Goal: Task Accomplishment & Management: Complete application form

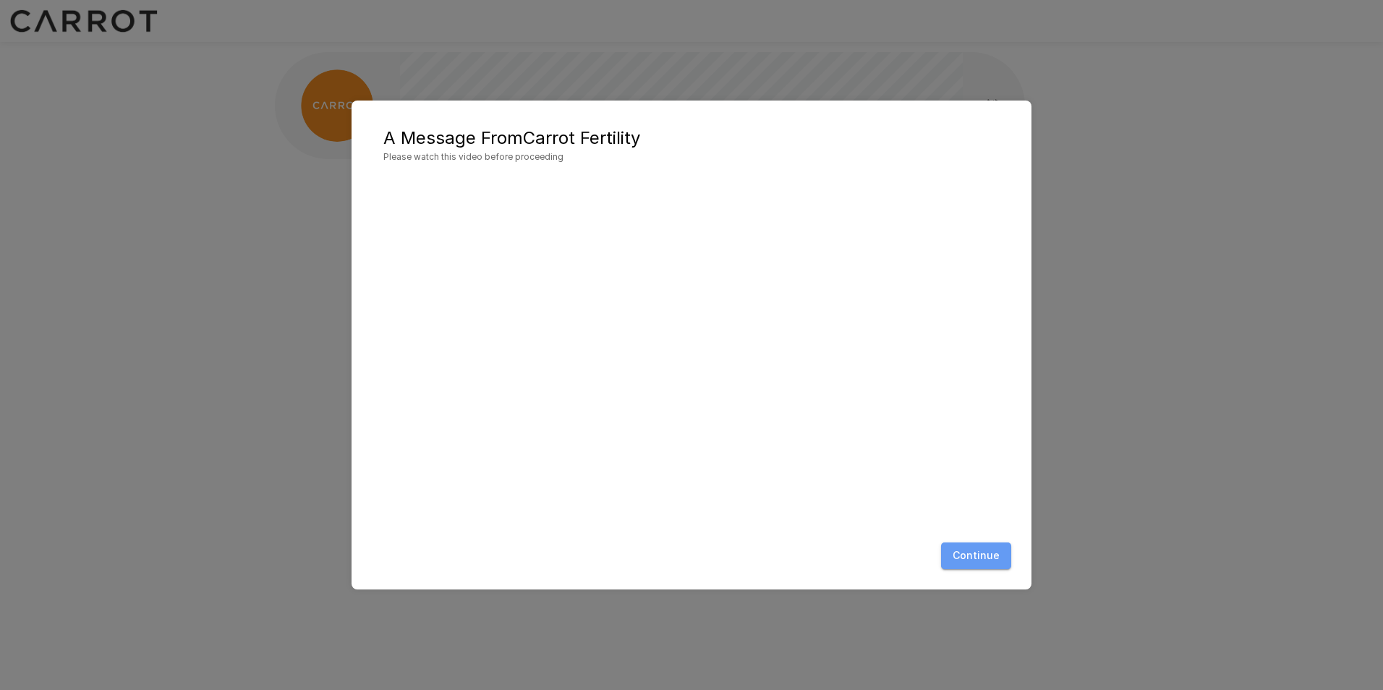
click at [980, 549] on button "Continue" at bounding box center [976, 556] width 70 height 27
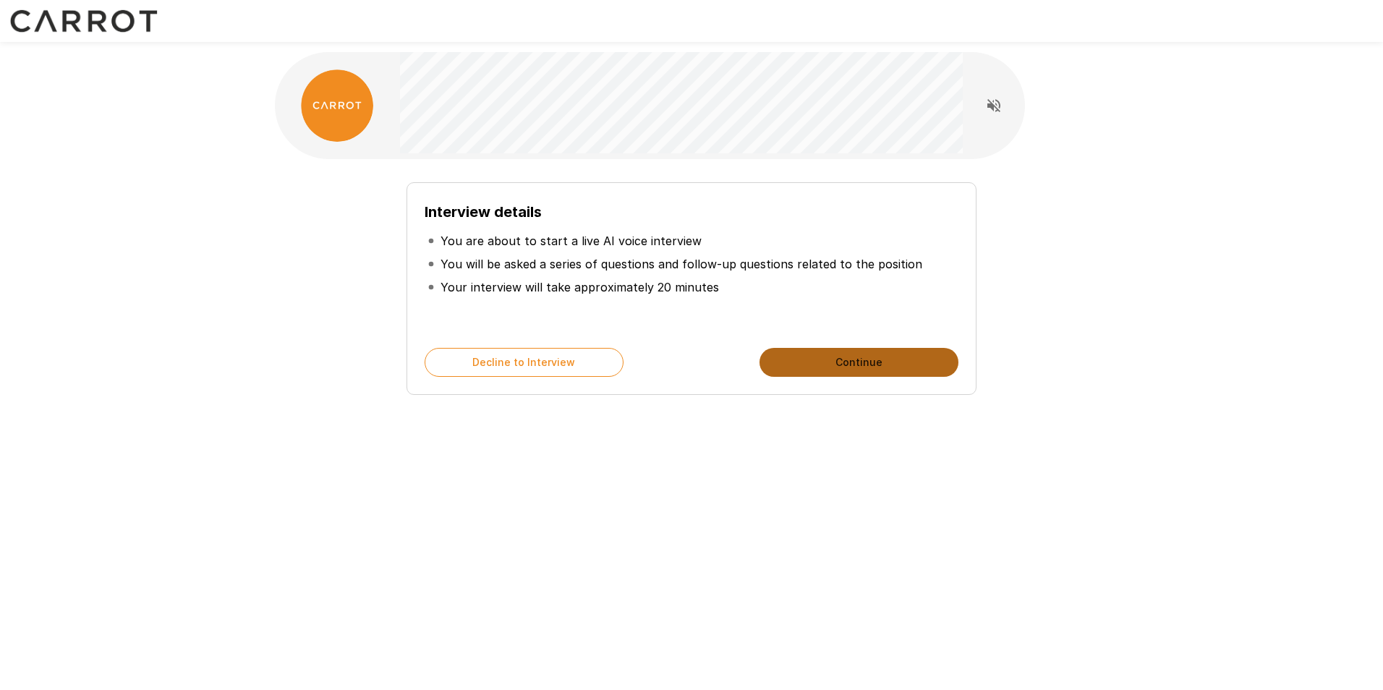
click at [828, 362] on button "Continue" at bounding box center [859, 362] width 199 height 29
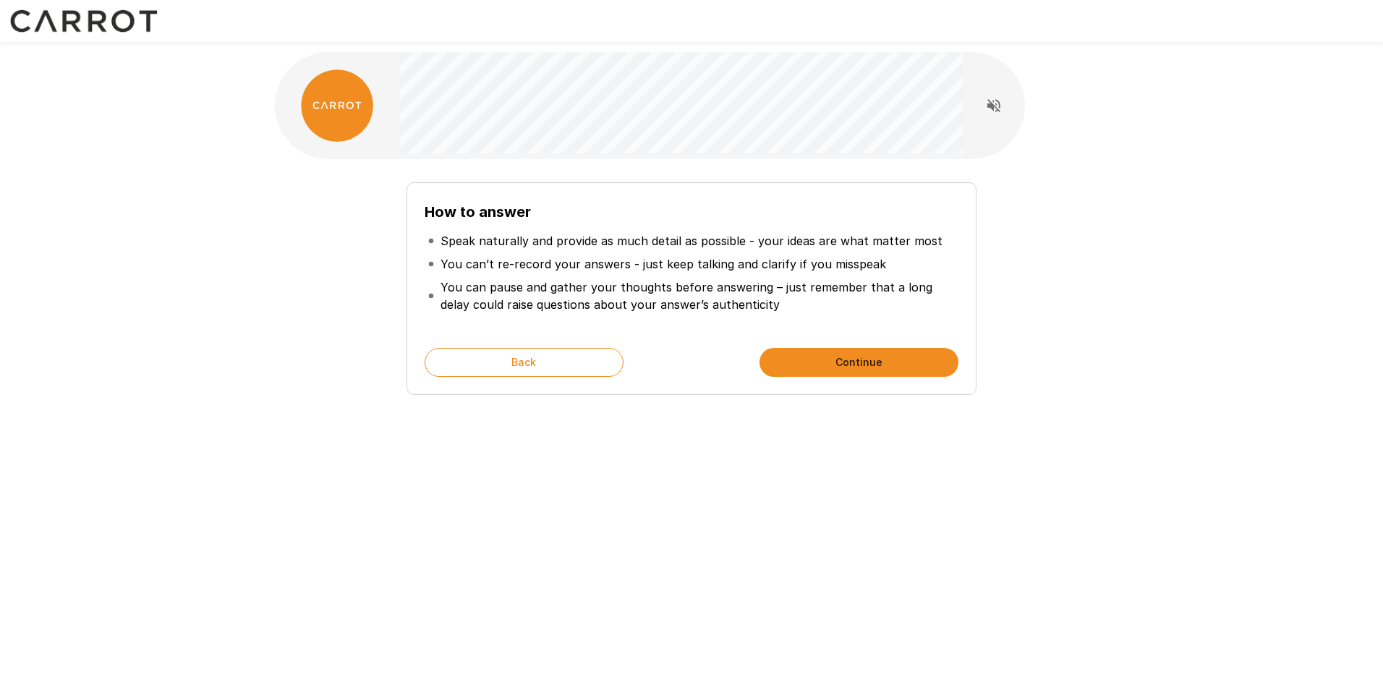
click at [828, 362] on button "Continue" at bounding box center [859, 362] width 199 height 29
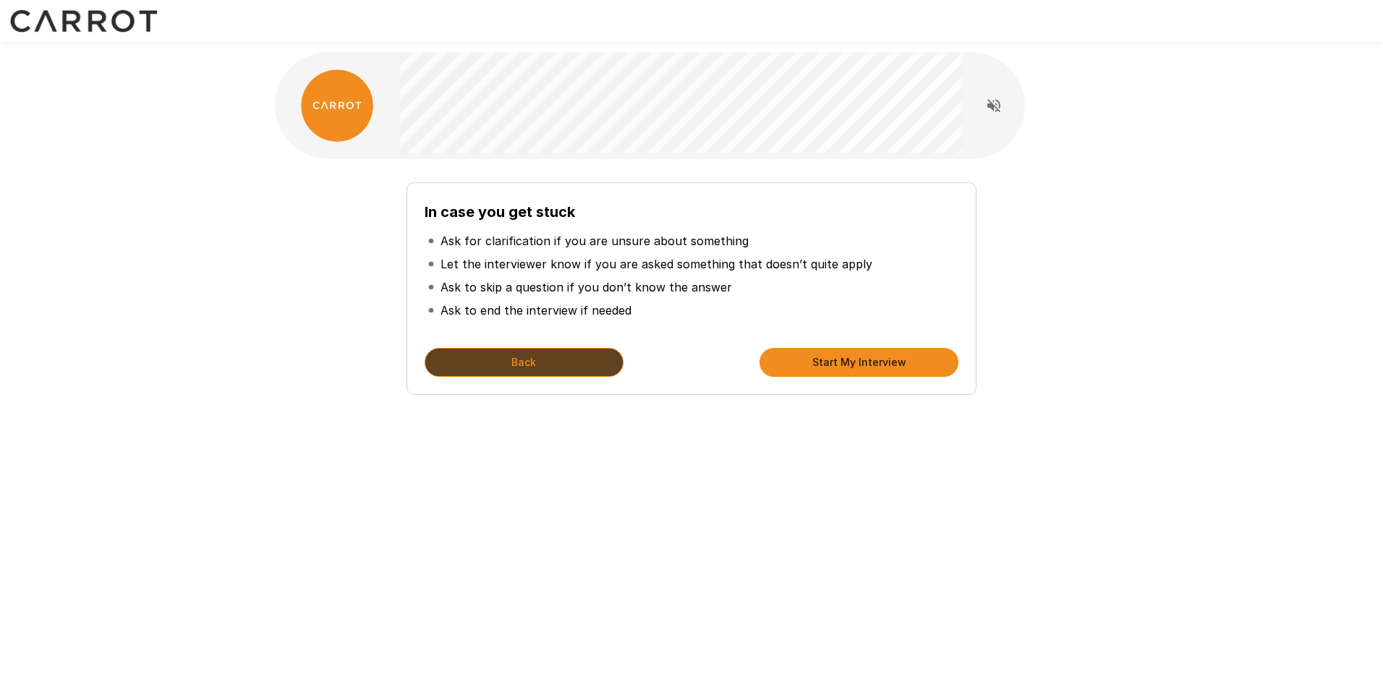
click at [611, 362] on button "Back" at bounding box center [524, 362] width 199 height 29
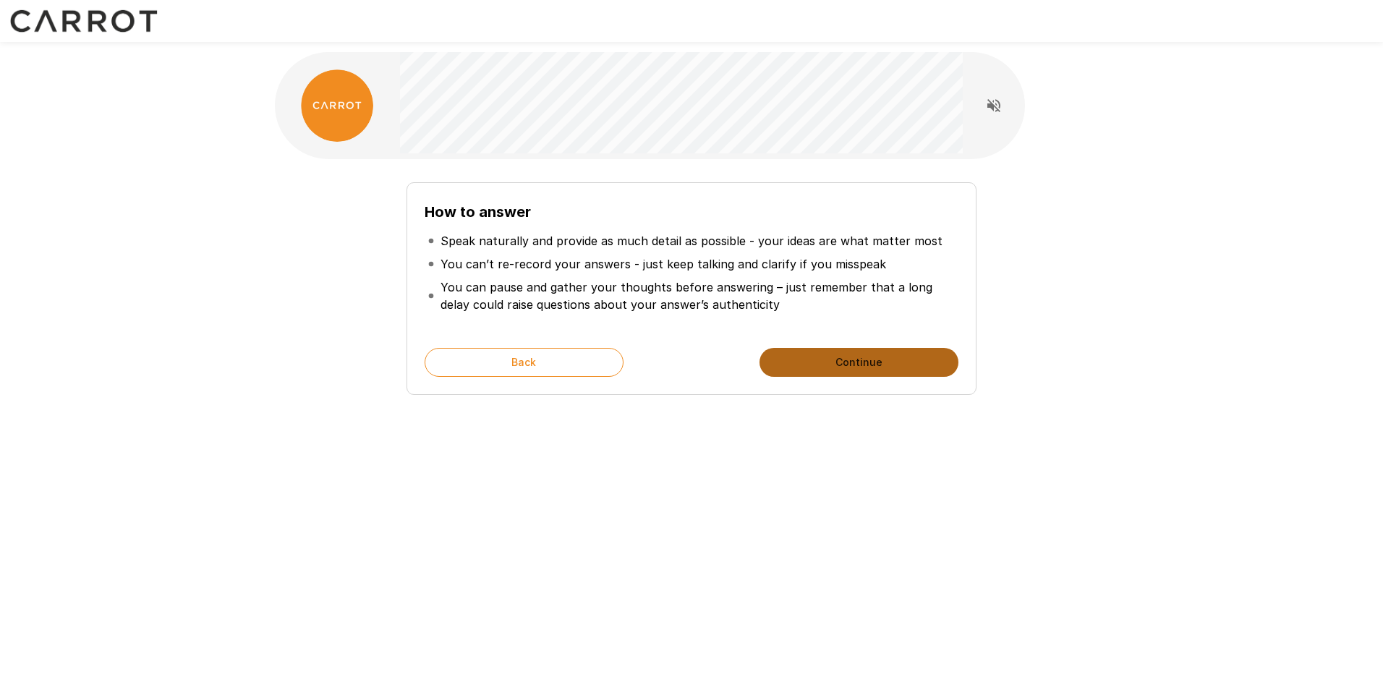
click at [804, 362] on button "Continue" at bounding box center [859, 362] width 199 height 29
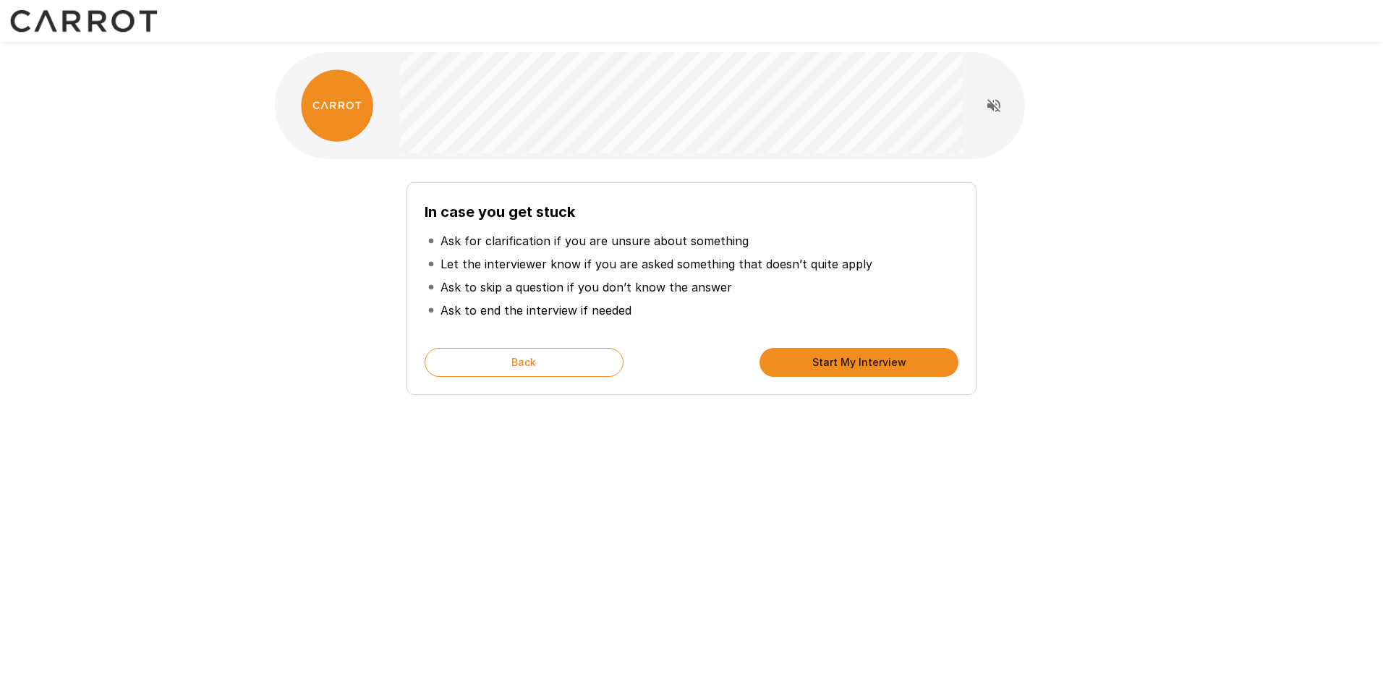
click at [804, 362] on button "Start My Interview" at bounding box center [859, 362] width 199 height 29
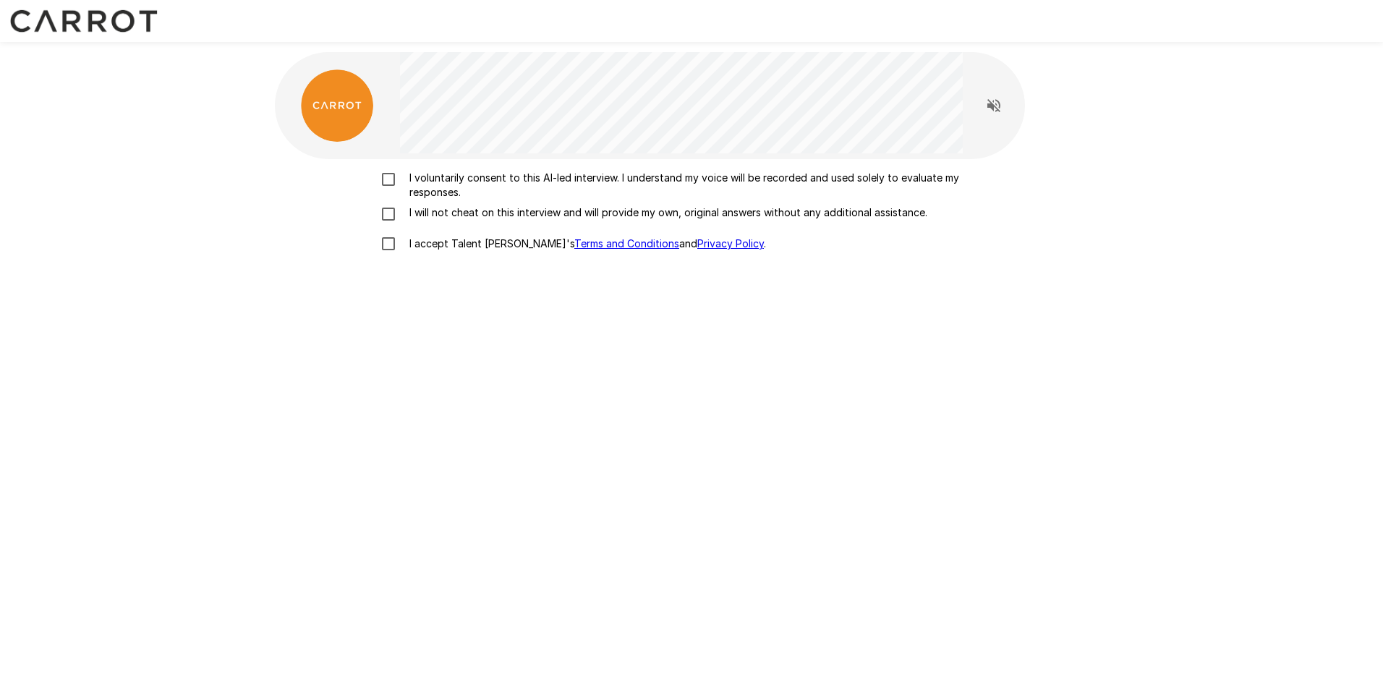
click at [472, 192] on p "I voluntarily consent to this AI-led interview. I understand my voice will be r…" at bounding box center [707, 185] width 606 height 29
click at [454, 213] on p "I will not cheat on this interview and will provide my own, original answers wi…" at bounding box center [666, 212] width 524 height 14
click at [437, 239] on p "I accept Talent Llama's Terms and Conditions and Privacy Policy ." at bounding box center [585, 244] width 362 height 14
